Goal: Download file/media

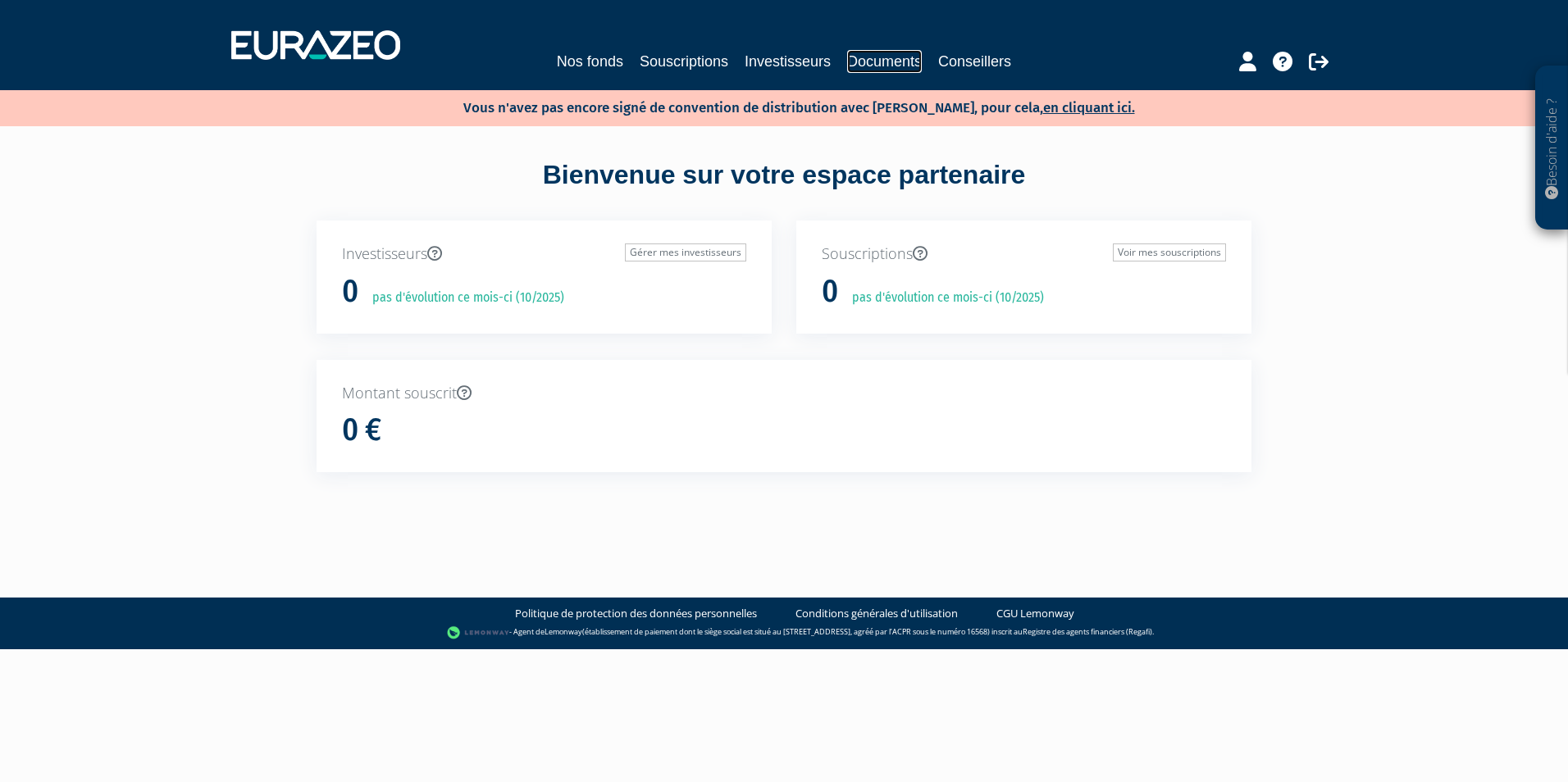
click at [876, 59] on link "Documents" at bounding box center [885, 62] width 75 height 23
click at [897, 58] on link "Documents" at bounding box center [885, 62] width 75 height 23
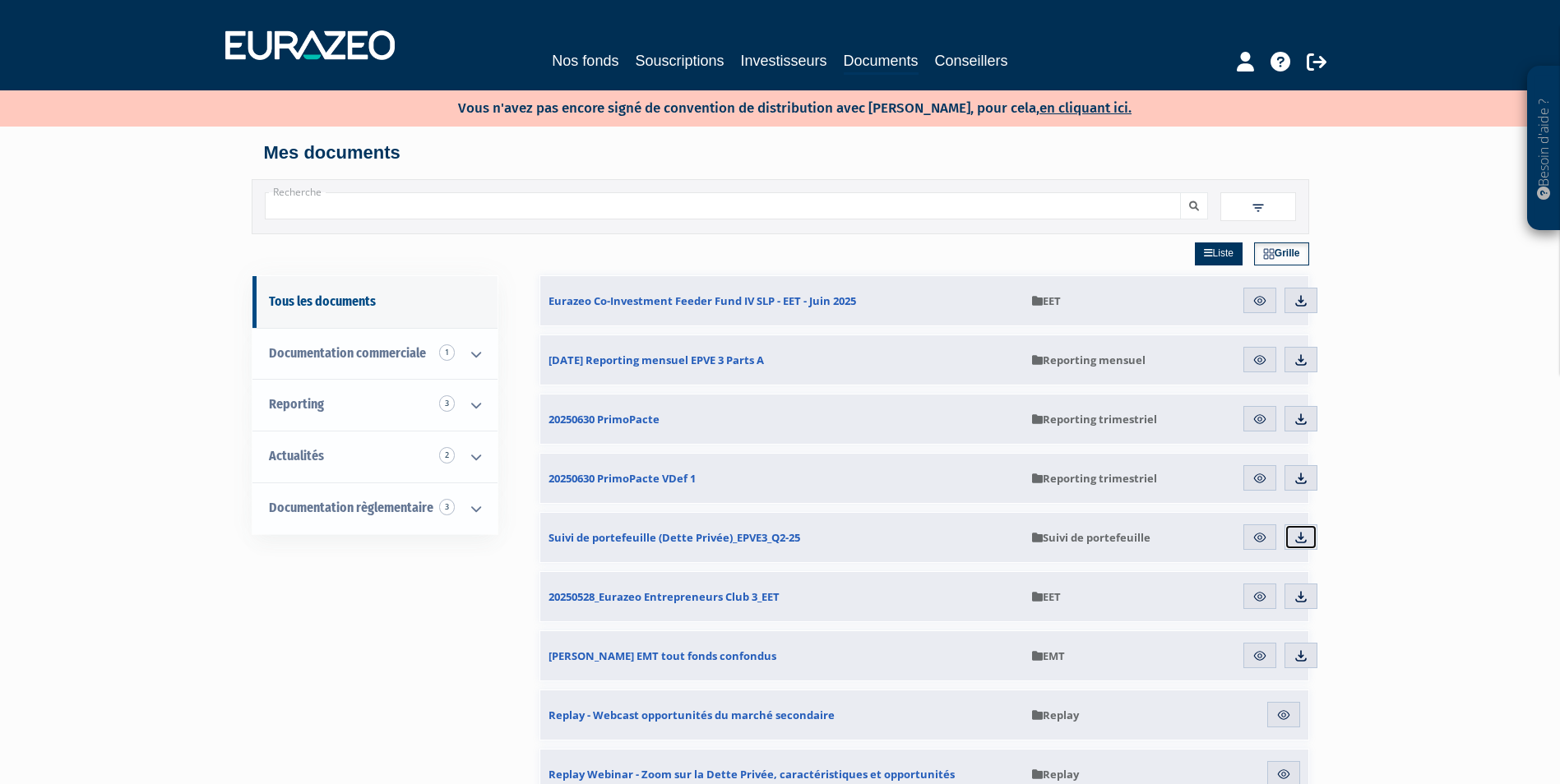
click at [1305, 539] on img at bounding box center [1302, 538] width 15 height 15
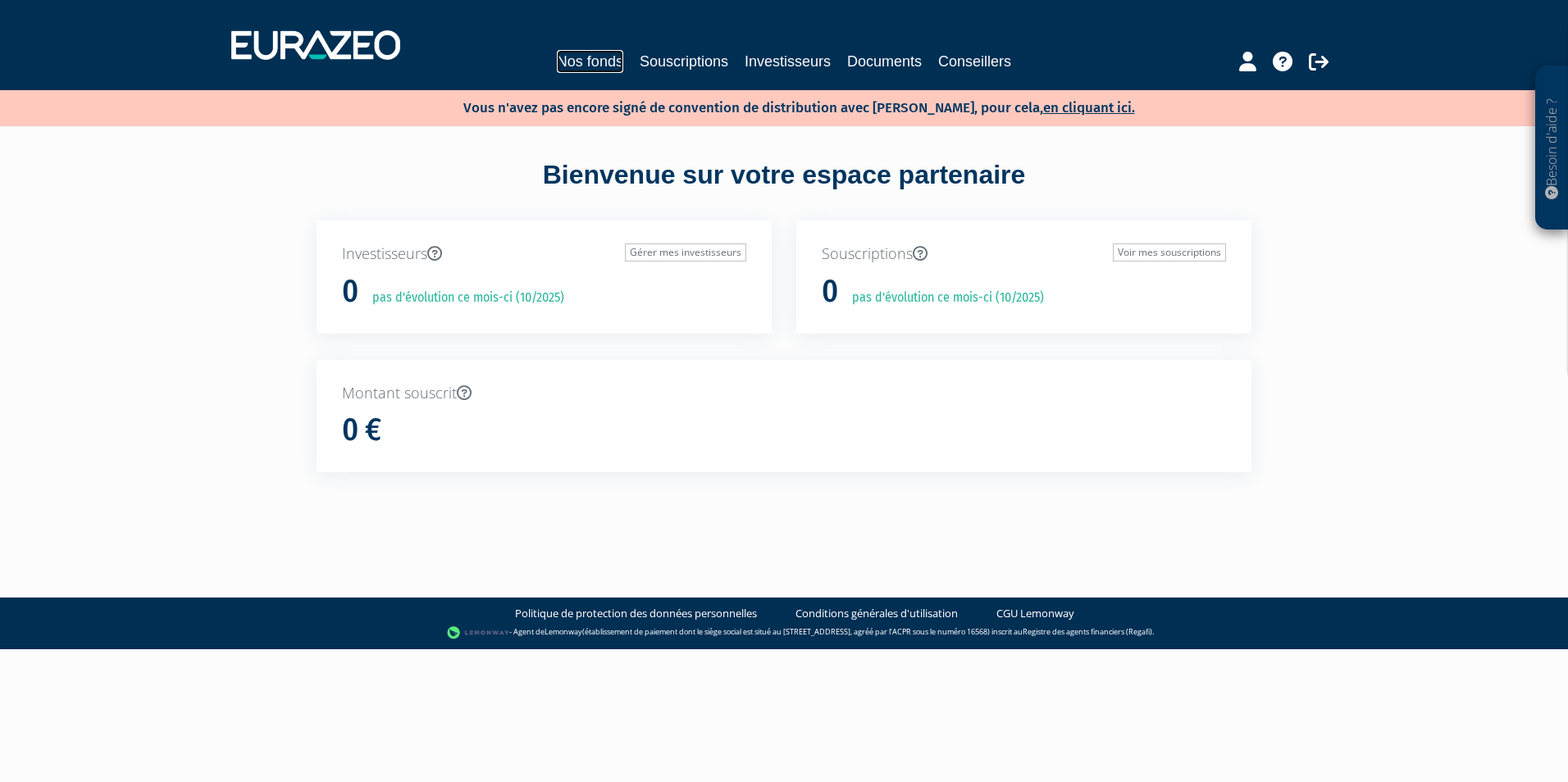
click at [606, 60] on link "Nos fonds" at bounding box center [590, 62] width 67 height 23
